Goal: Transaction & Acquisition: Purchase product/service

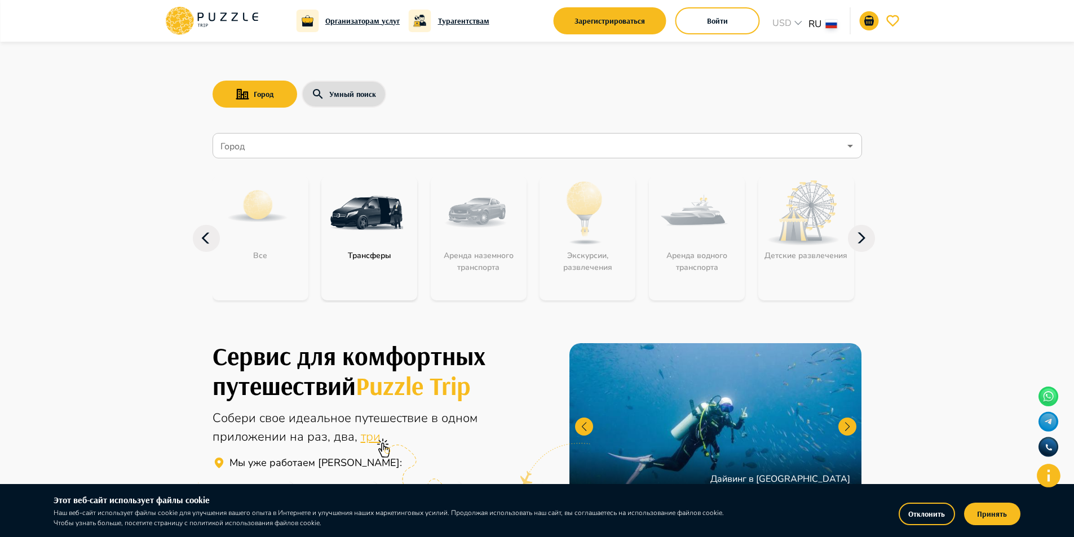
click at [862, 240] on icon at bounding box center [862, 238] width 8 height 11
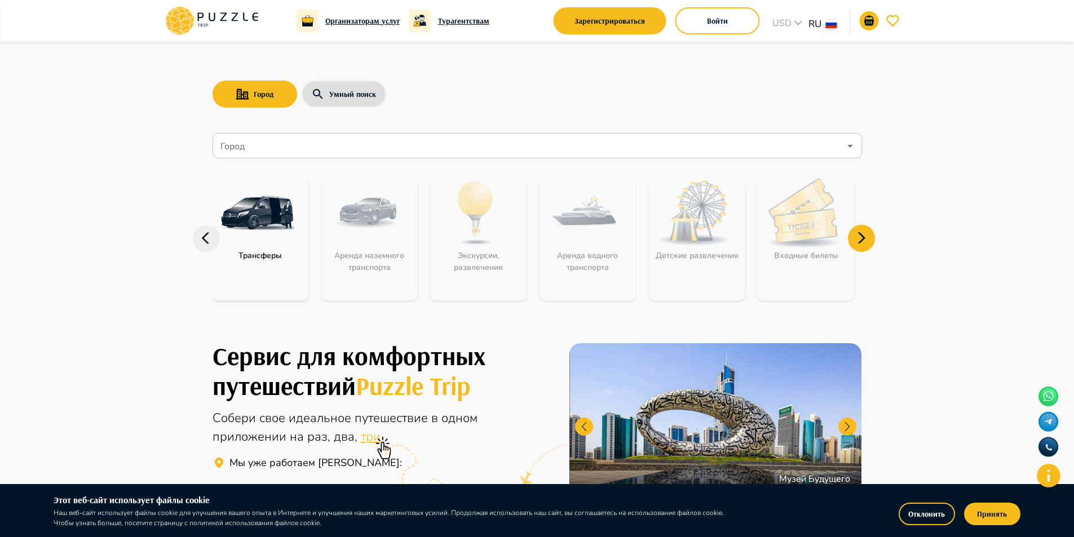
click at [795, 226] on div "Входные билеты" at bounding box center [807, 239] width 96 height 124
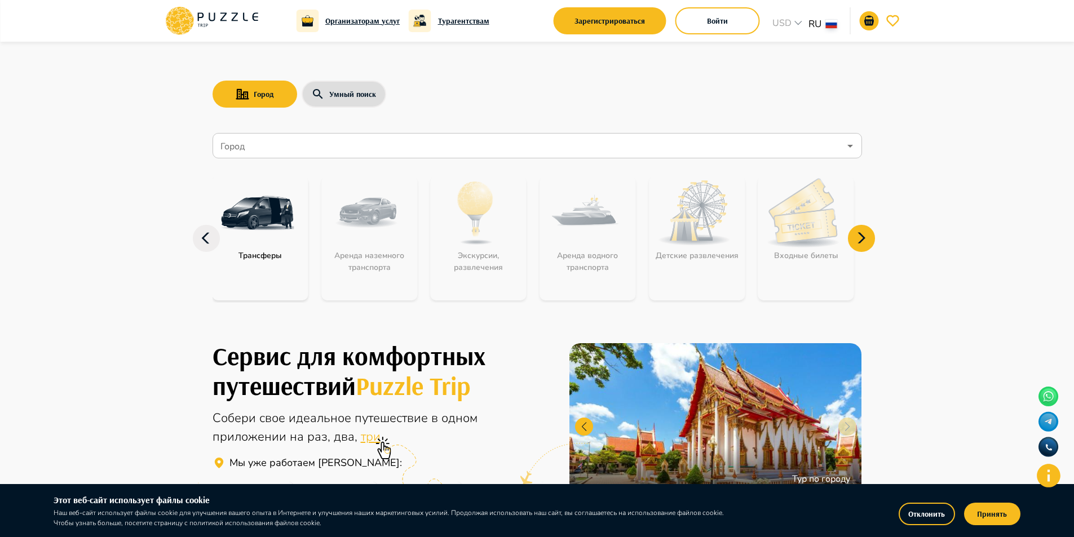
click at [853, 247] on icon at bounding box center [861, 238] width 27 height 27
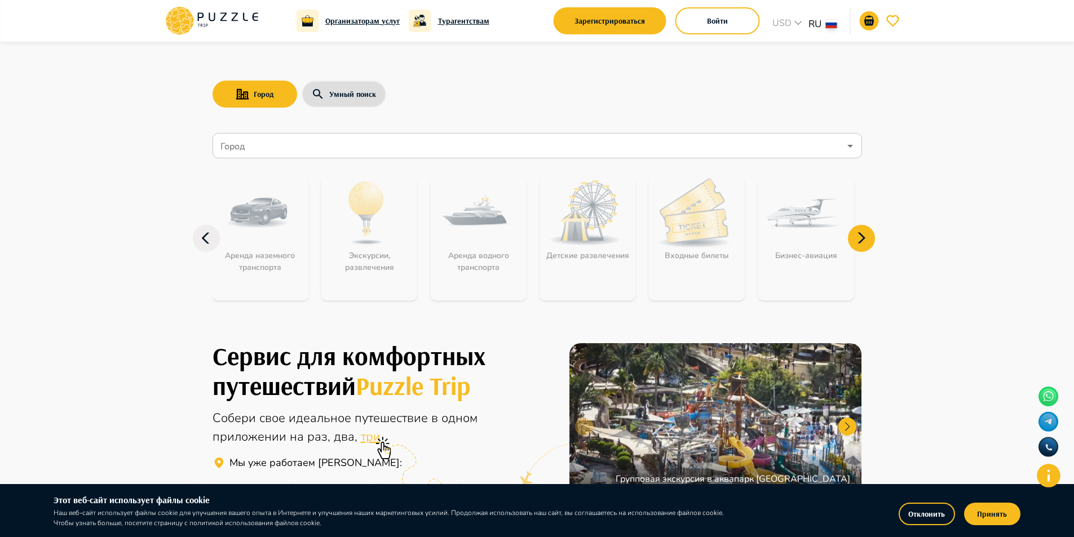
click at [860, 242] on icon at bounding box center [861, 238] width 27 height 27
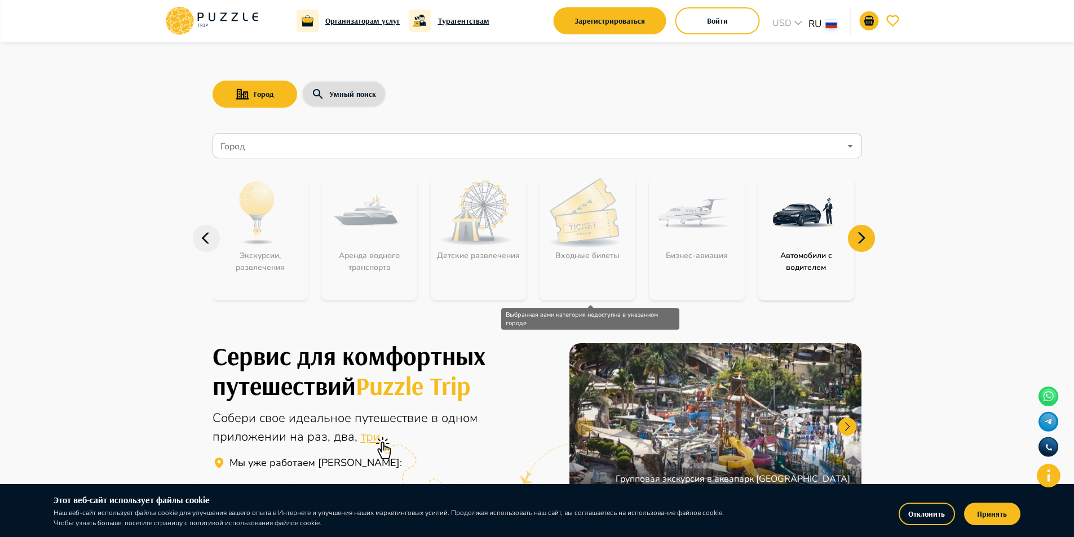
click at [575, 235] on div "Входные билеты" at bounding box center [588, 239] width 96 height 124
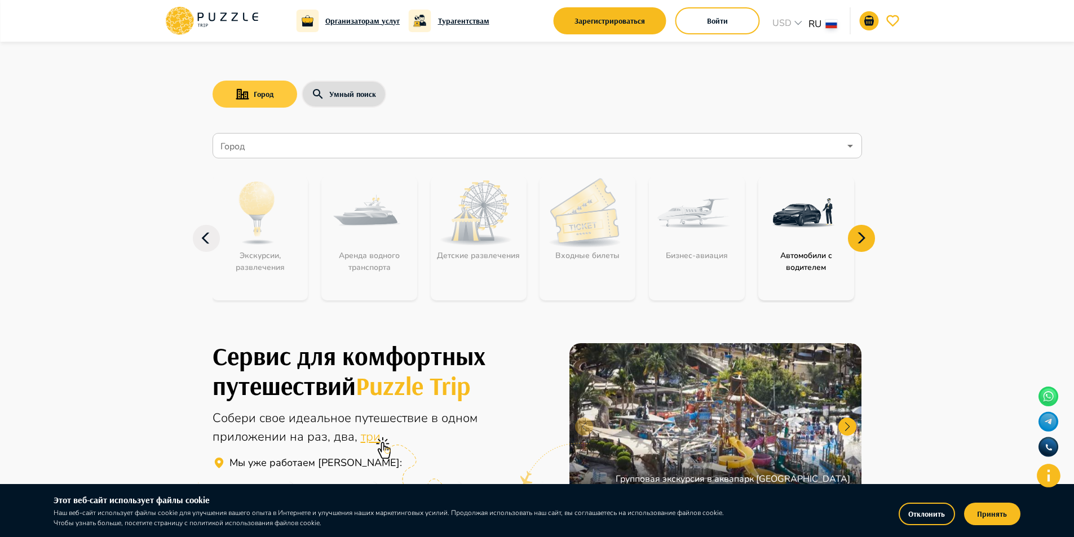
click at [279, 97] on button "Город" at bounding box center [255, 94] width 85 height 27
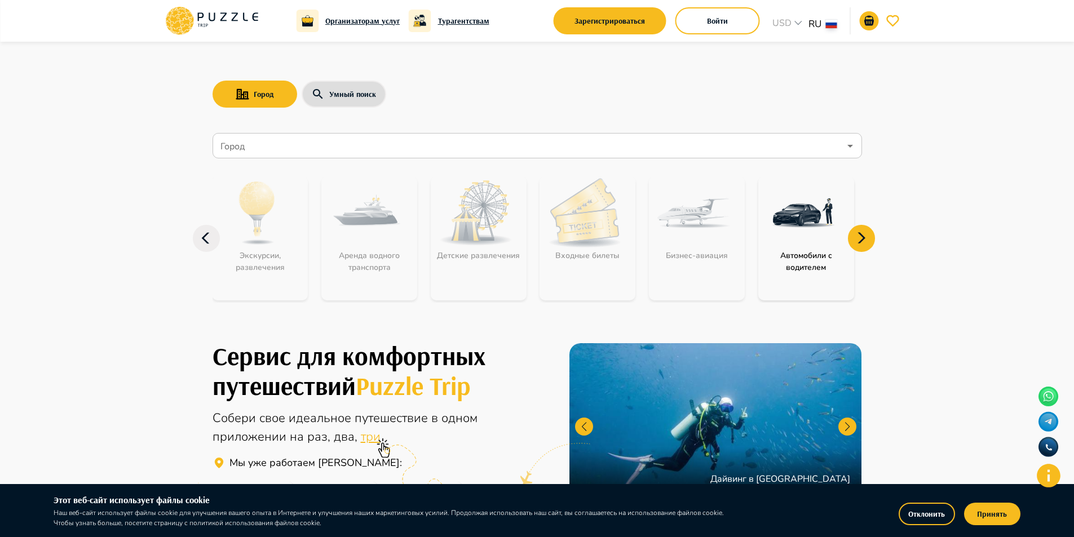
click at [284, 149] on input "Город" at bounding box center [529, 145] width 622 height 21
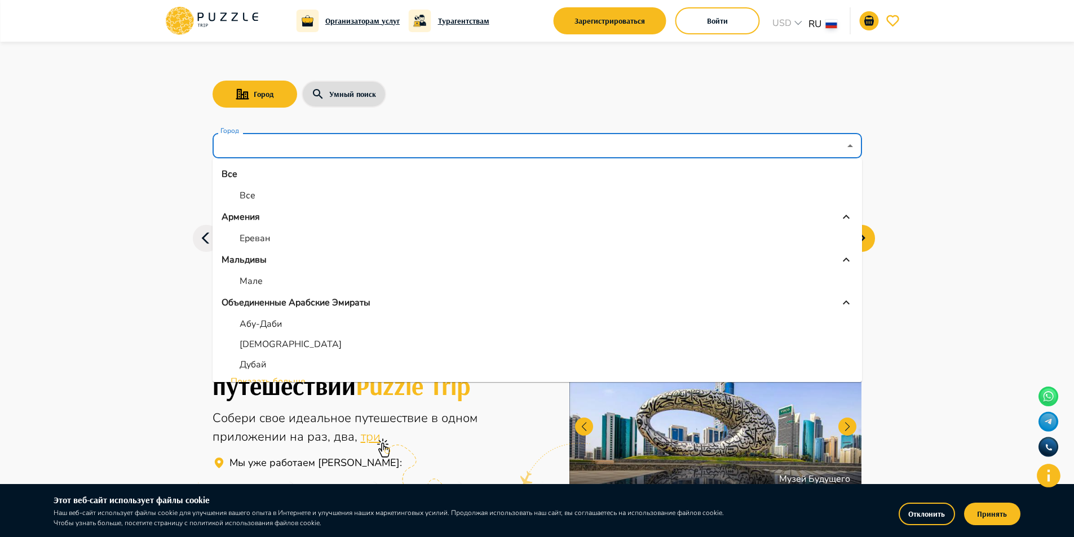
click at [266, 324] on p "Абу-Даби" at bounding box center [261, 325] width 42 height 14
type input "********"
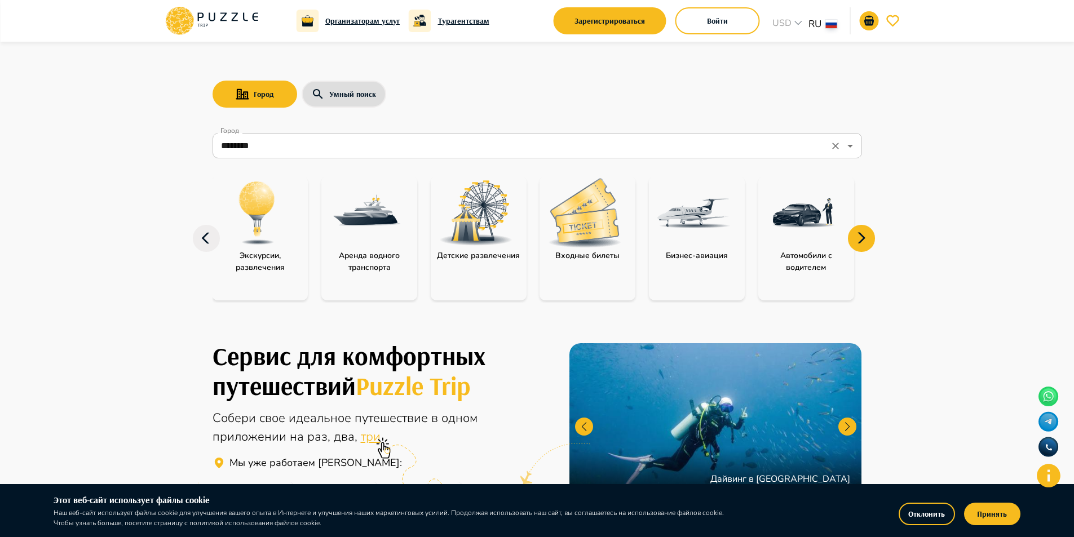
click at [651, 151] on input "********" at bounding box center [521, 145] width 607 height 21
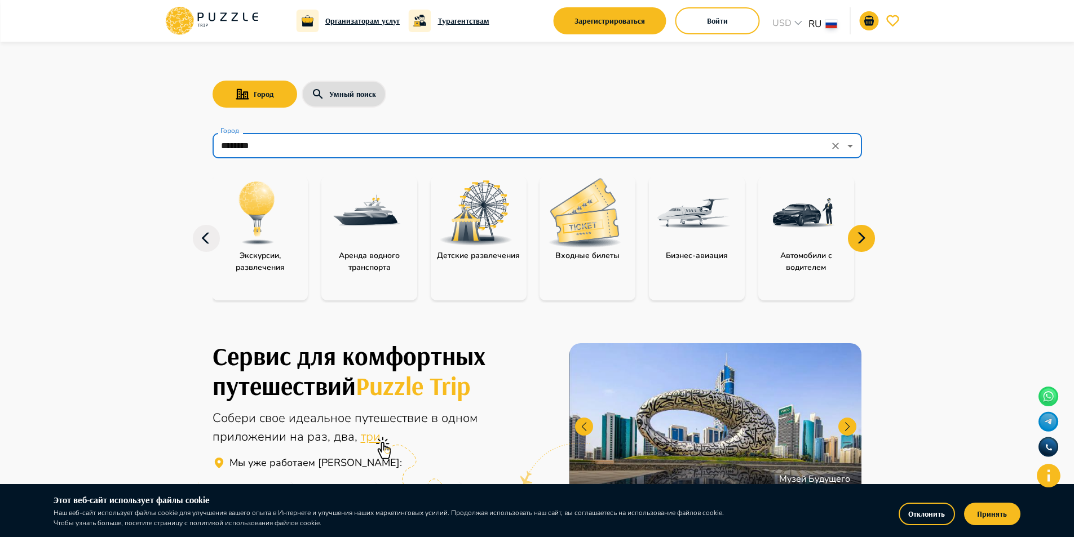
scroll to position [169, 0]
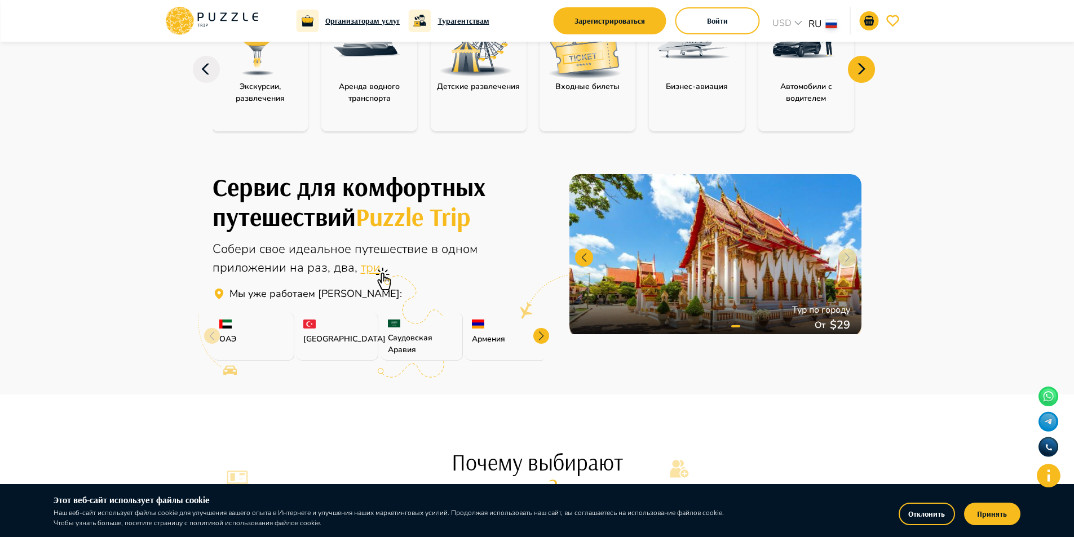
click at [591, 85] on p "Входные билеты" at bounding box center [588, 87] width 76 height 12
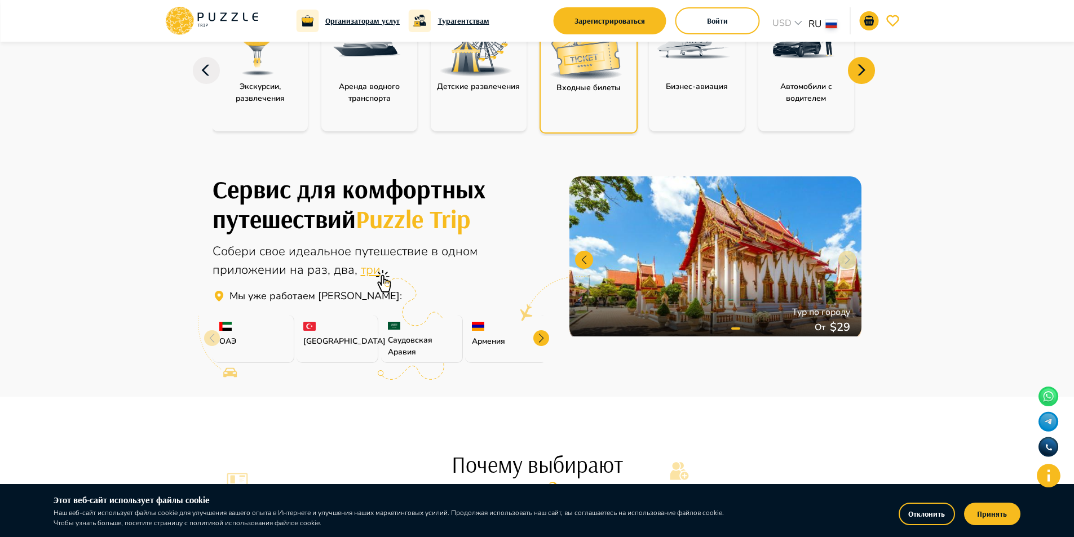
click at [587, 67] on img "category-entry_tickets" at bounding box center [585, 44] width 73 height 69
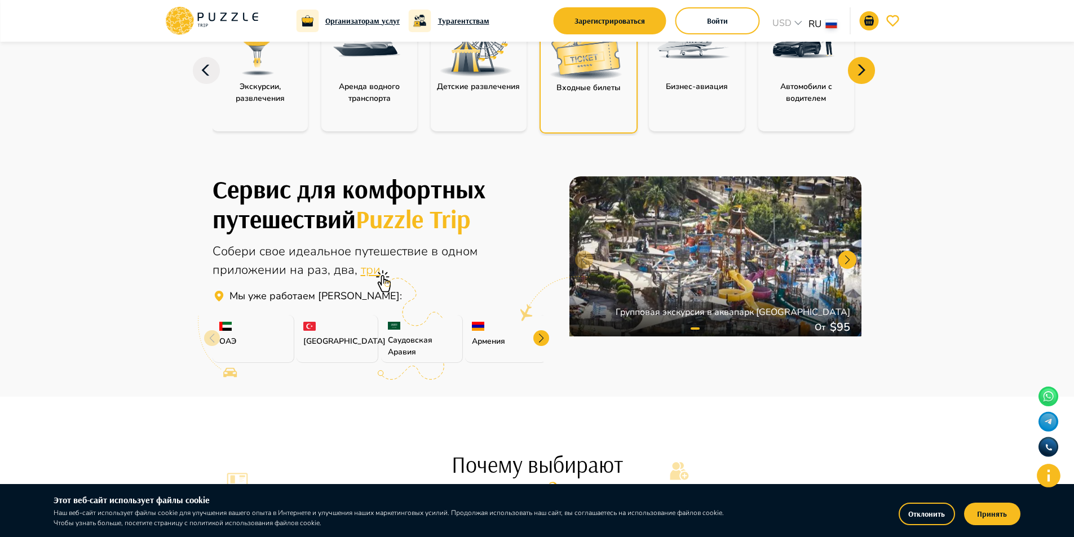
click at [580, 73] on img "category-entry_tickets" at bounding box center [585, 44] width 73 height 69
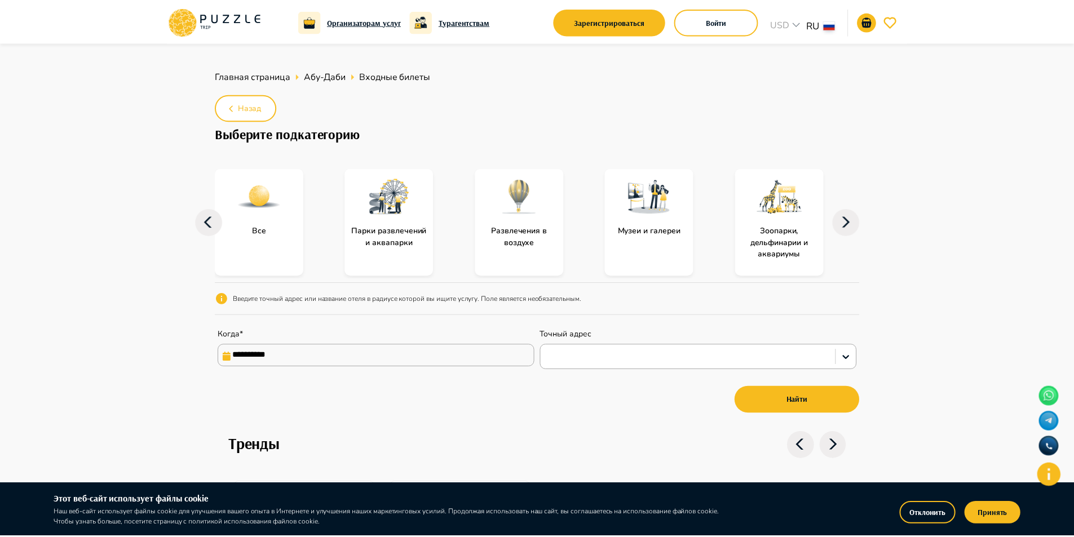
scroll to position [169, 0]
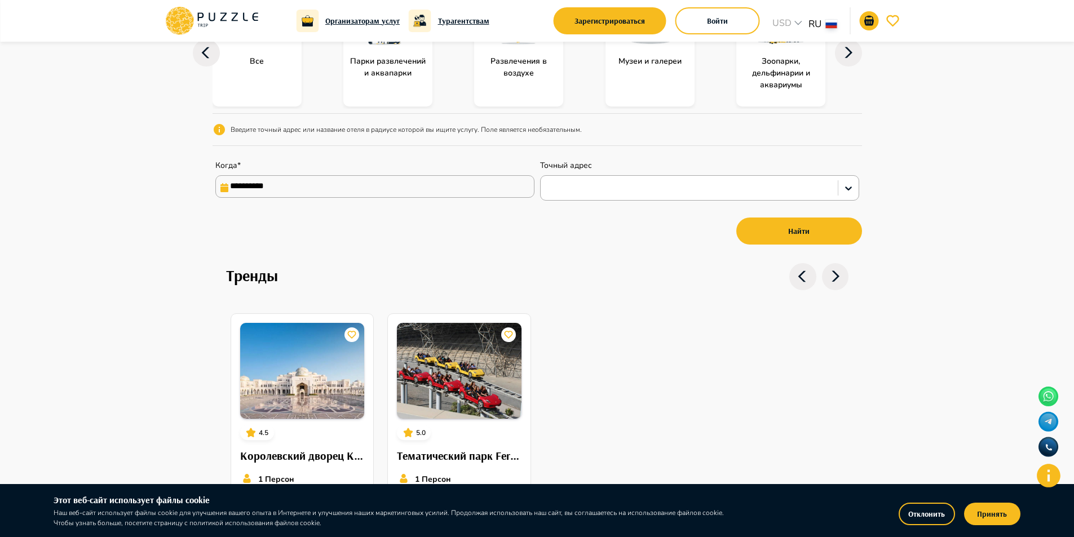
click at [481, 187] on input "**********" at bounding box center [374, 186] width 319 height 23
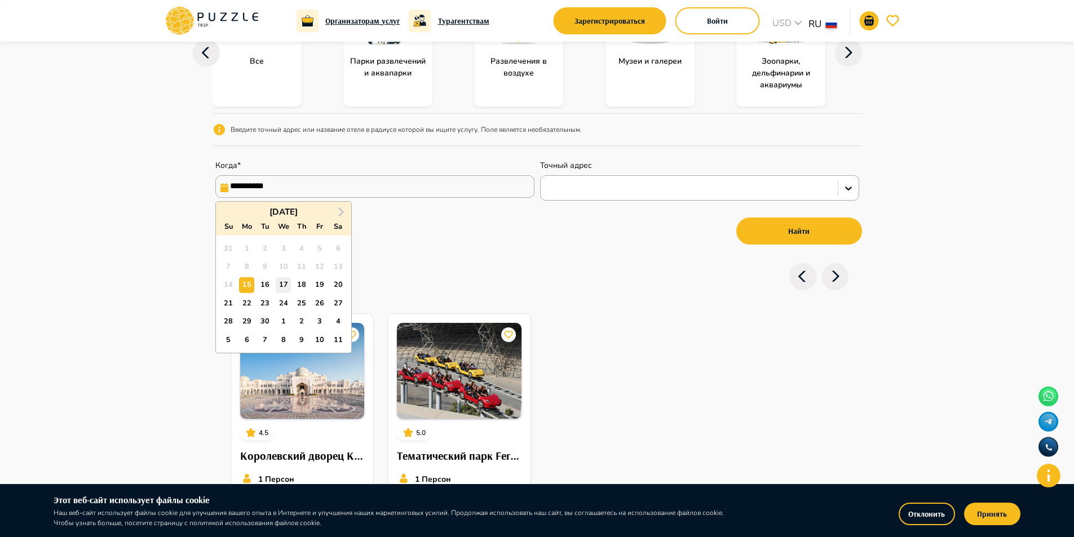
click at [289, 284] on div "17" at bounding box center [283, 284] width 15 height 15
type input "**********"
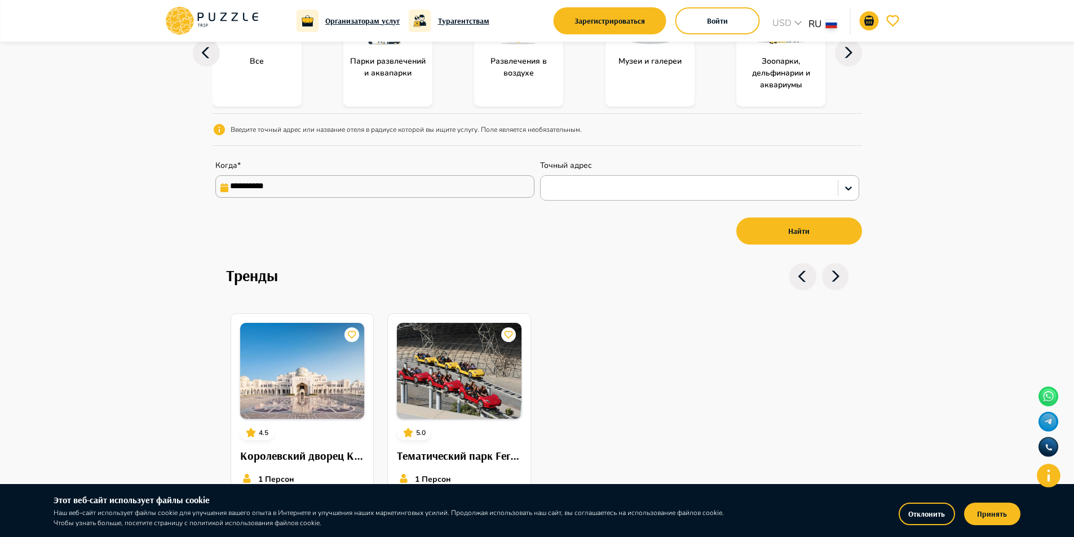
click at [655, 184] on div at bounding box center [689, 188] width 286 height 15
click at [647, 281] on div "Тренды" at bounding box center [537, 284] width 623 height 43
click at [792, 237] on button "Найти" at bounding box center [800, 231] width 126 height 27
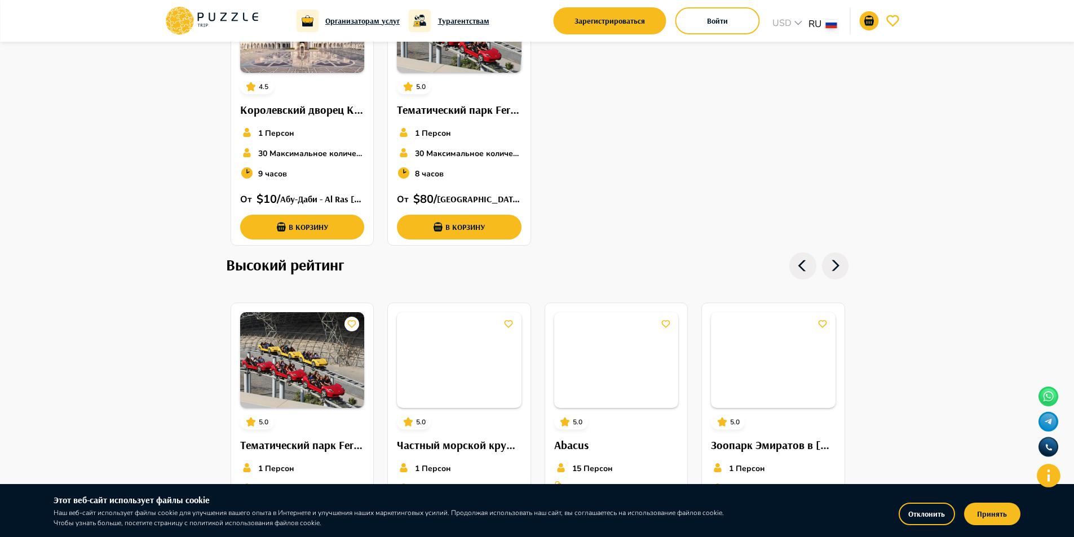
scroll to position [620, 0]
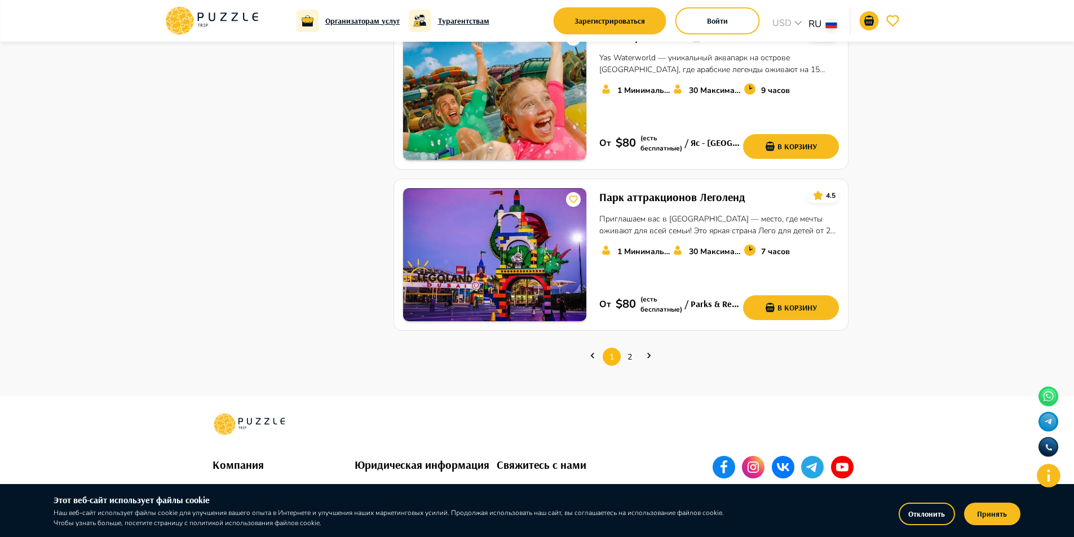
scroll to position [1523, 0]
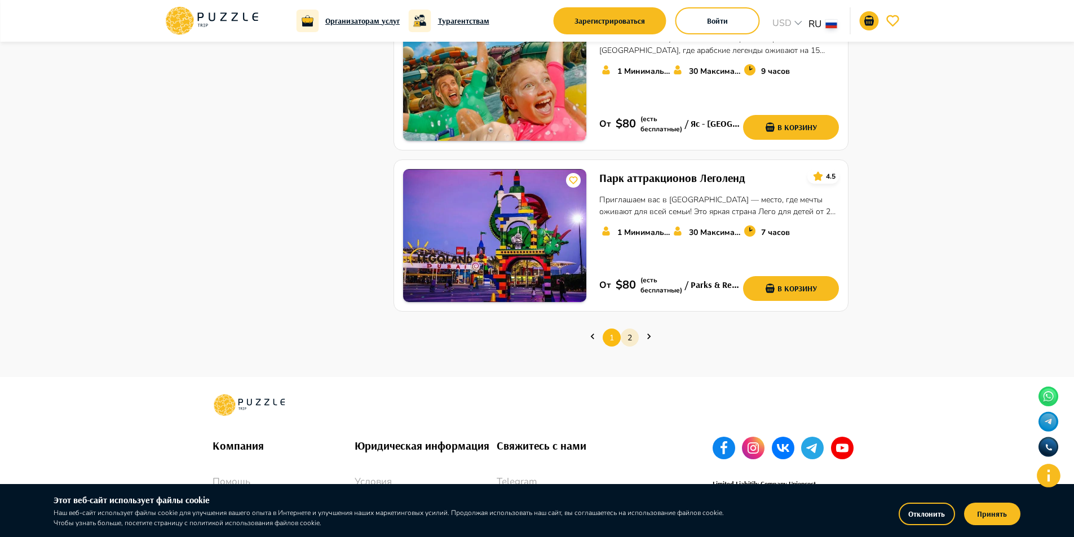
click at [631, 329] on link "2" at bounding box center [630, 337] width 18 height 17
